Goal: Navigation & Orientation: Find specific page/section

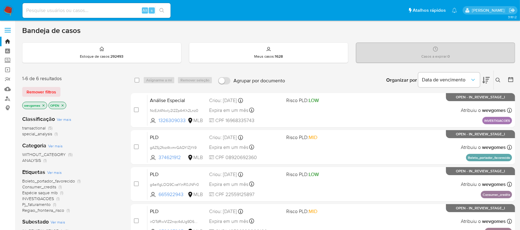
click at [12, 11] on img at bounding box center [8, 10] width 10 height 10
click at [6, 9] on img at bounding box center [8, 10] width 10 height 10
click at [10, 6] on img at bounding box center [8, 10] width 10 height 10
click at [10, 9] on img at bounding box center [8, 10] width 10 height 10
